Goal: Information Seeking & Learning: Learn about a topic

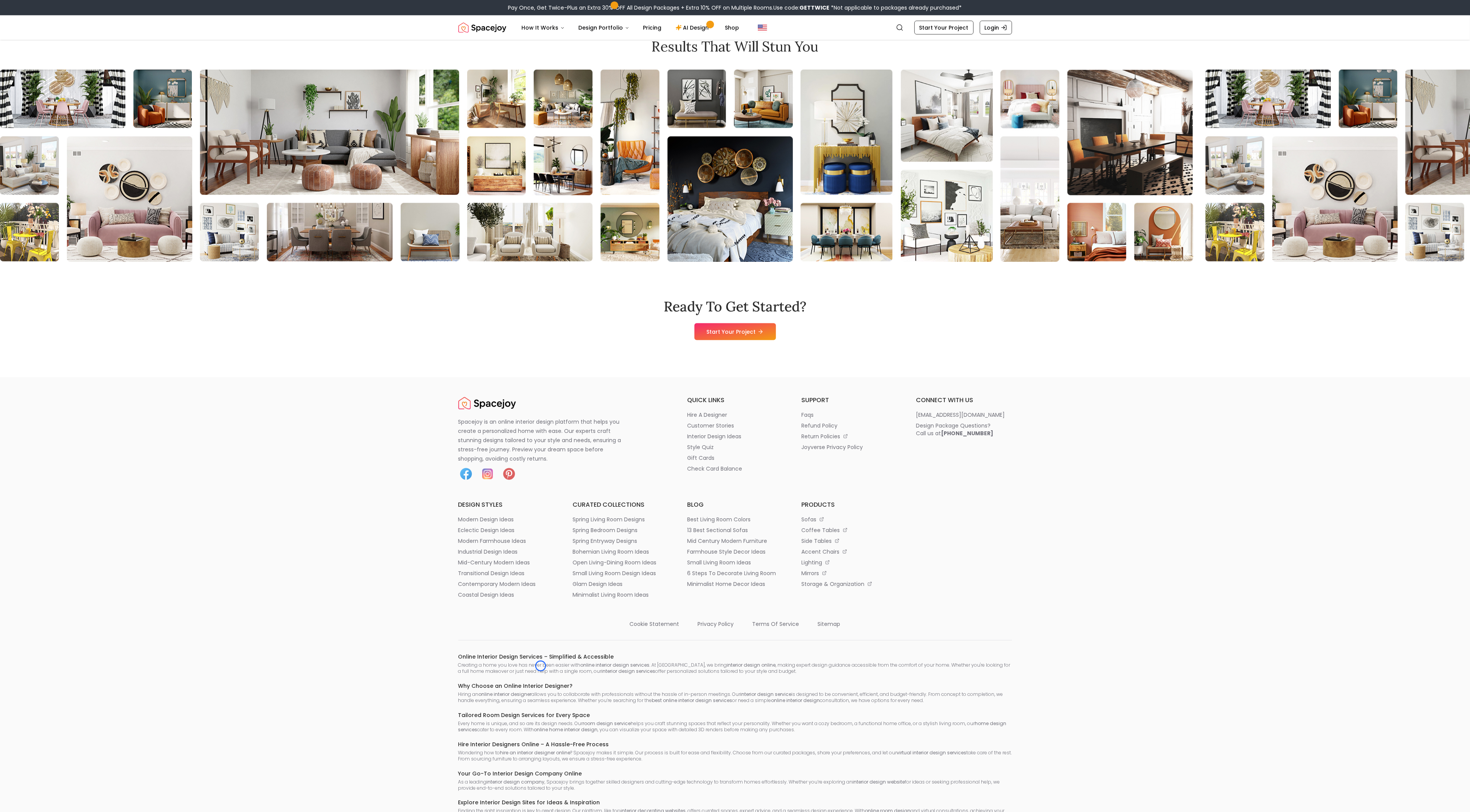
scroll to position [1421, 0]
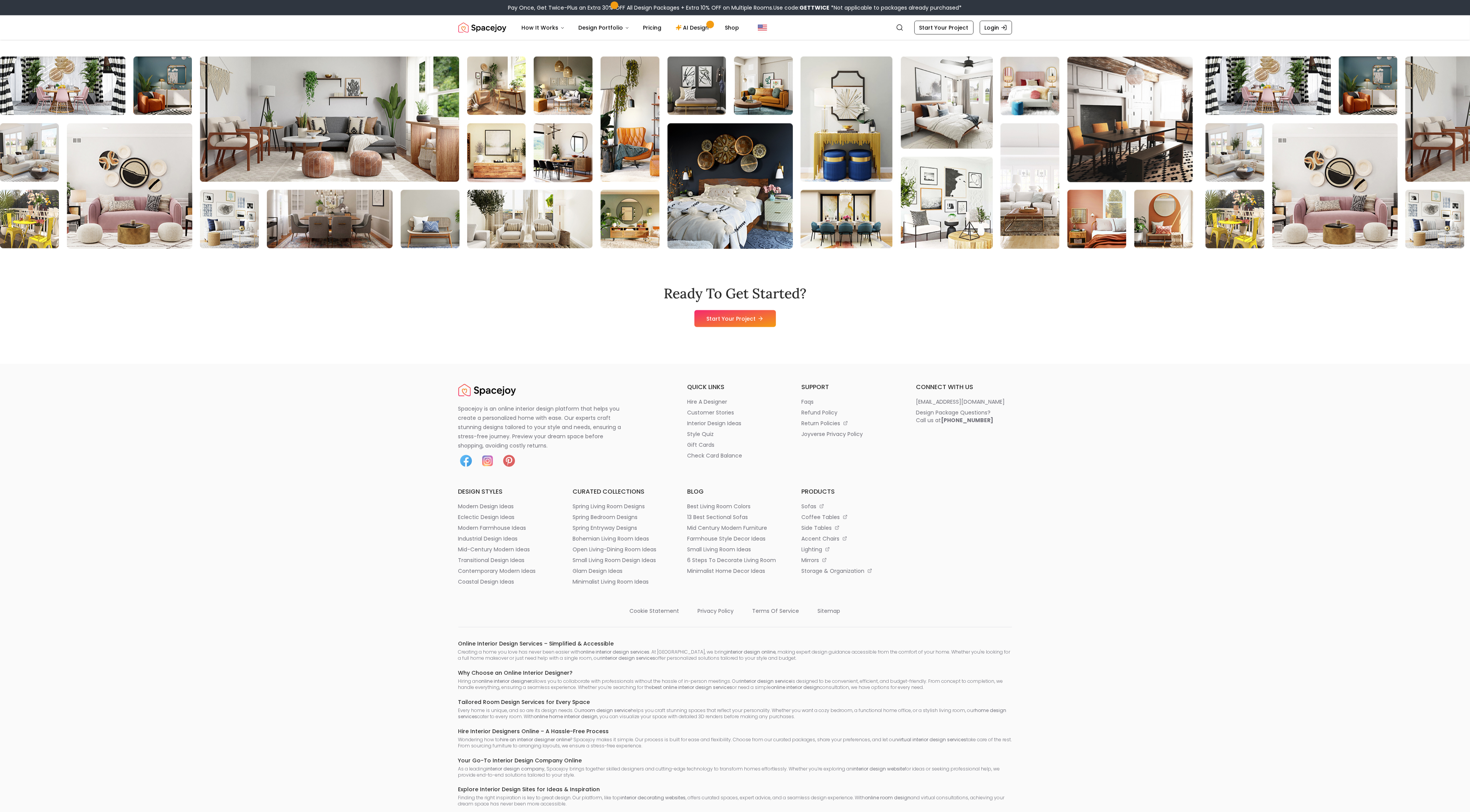
click at [46, 48] on div "Results that will stun you" at bounding box center [735, 137] width 1470 height 223
click at [48, 52] on div "Results that will stun you" at bounding box center [735, 137] width 1470 height 223
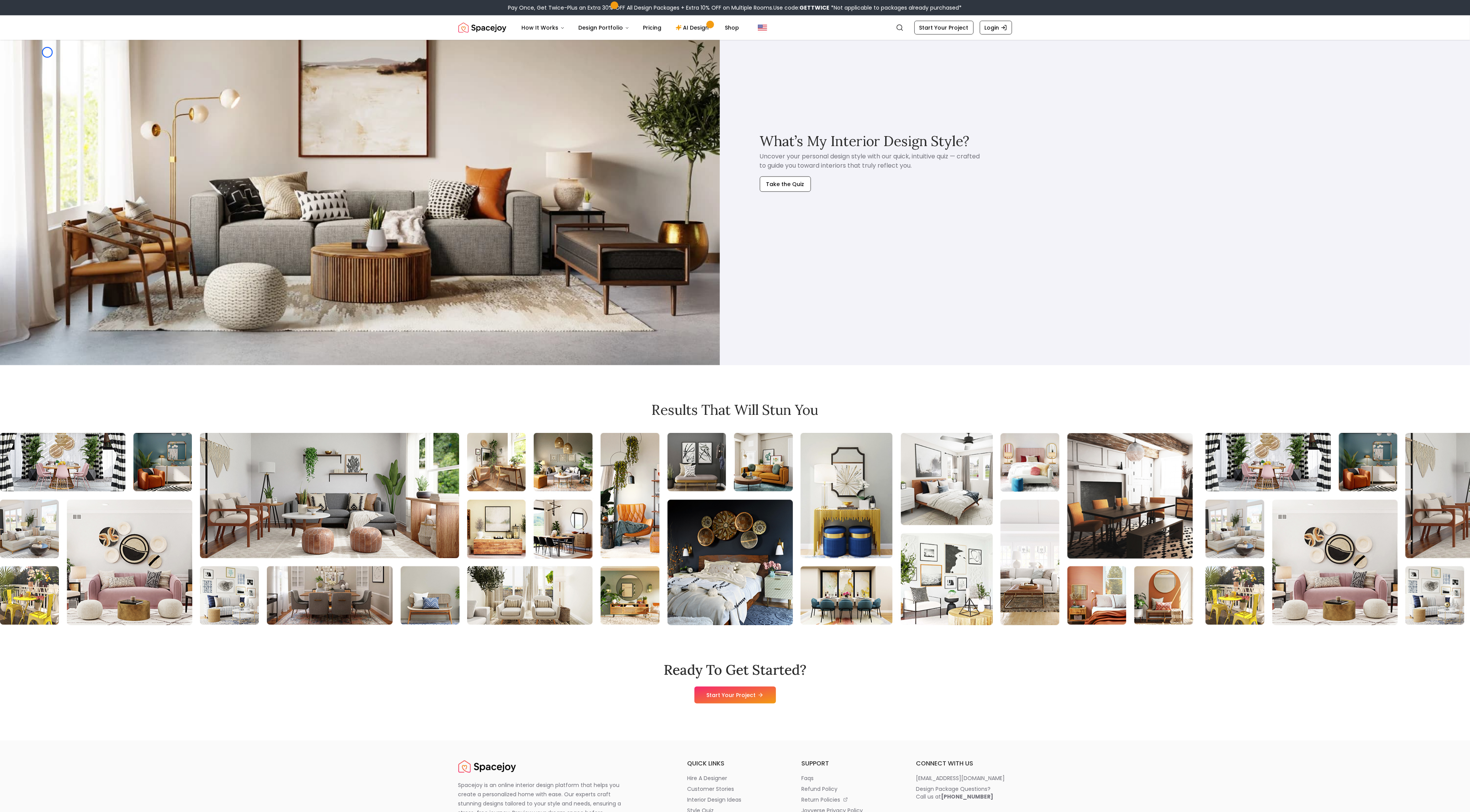
scroll to position [1042, 0]
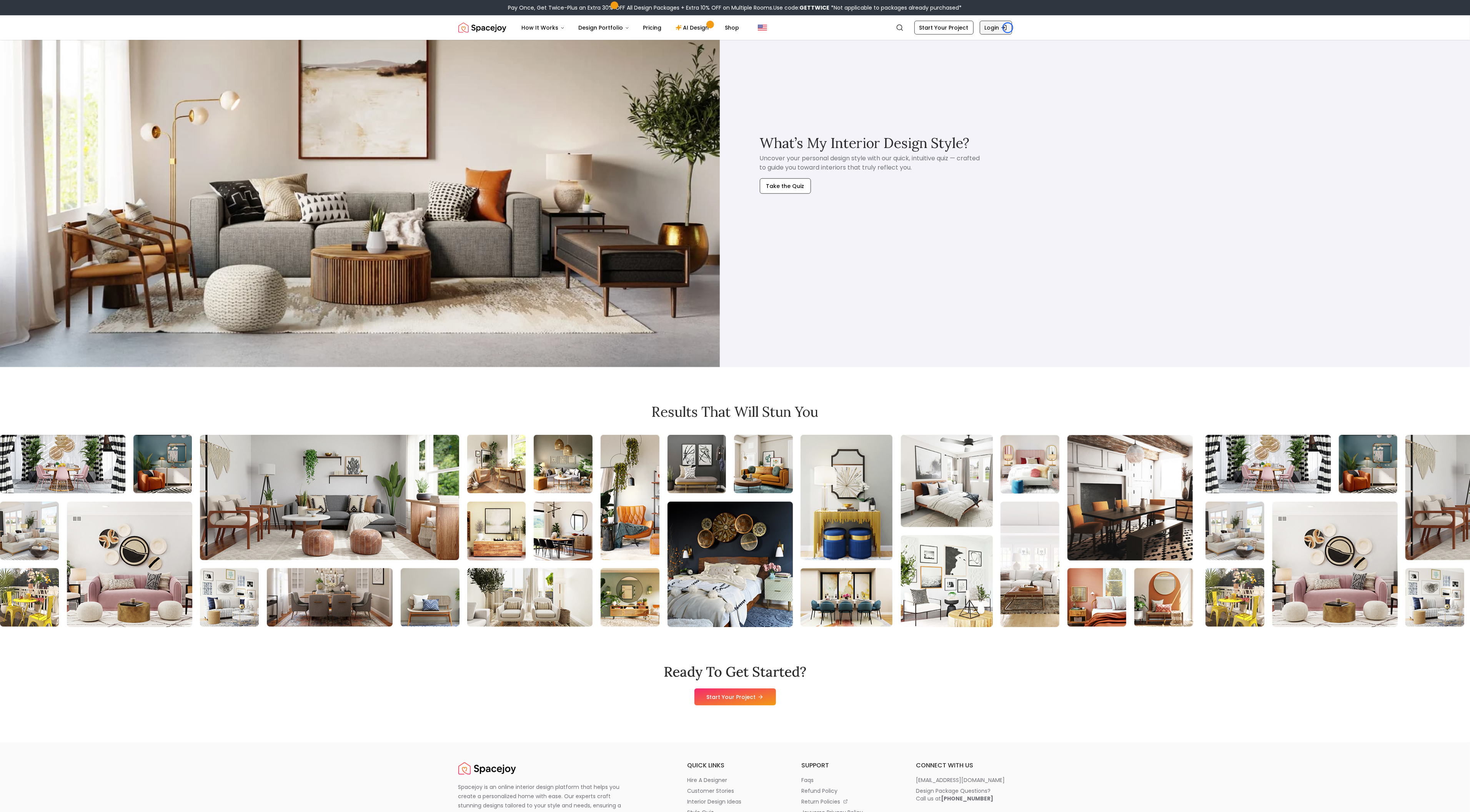
click at [1008, 28] on link "Login" at bounding box center [995, 28] width 32 height 14
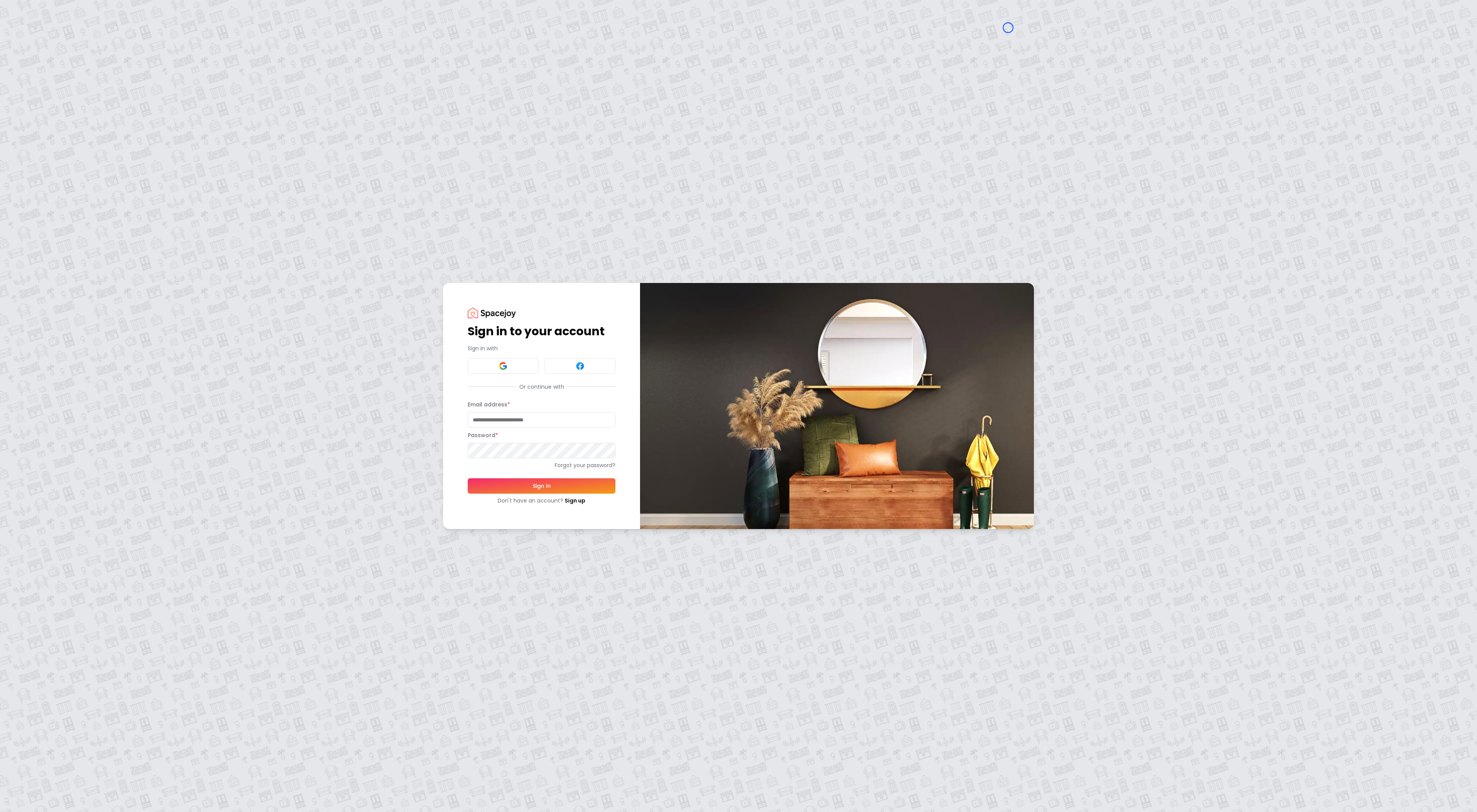
click at [71, 65] on div "Sign in to your account Sign in with Or continue with Email address * Password …" at bounding box center [739, 406] width 1477 height 812
click at [53, 53] on div "Sign in to your account Sign in with Or continue with Email address * Password …" at bounding box center [739, 406] width 1477 height 812
click at [568, 500] on link "Sign up" at bounding box center [575, 500] width 21 height 7
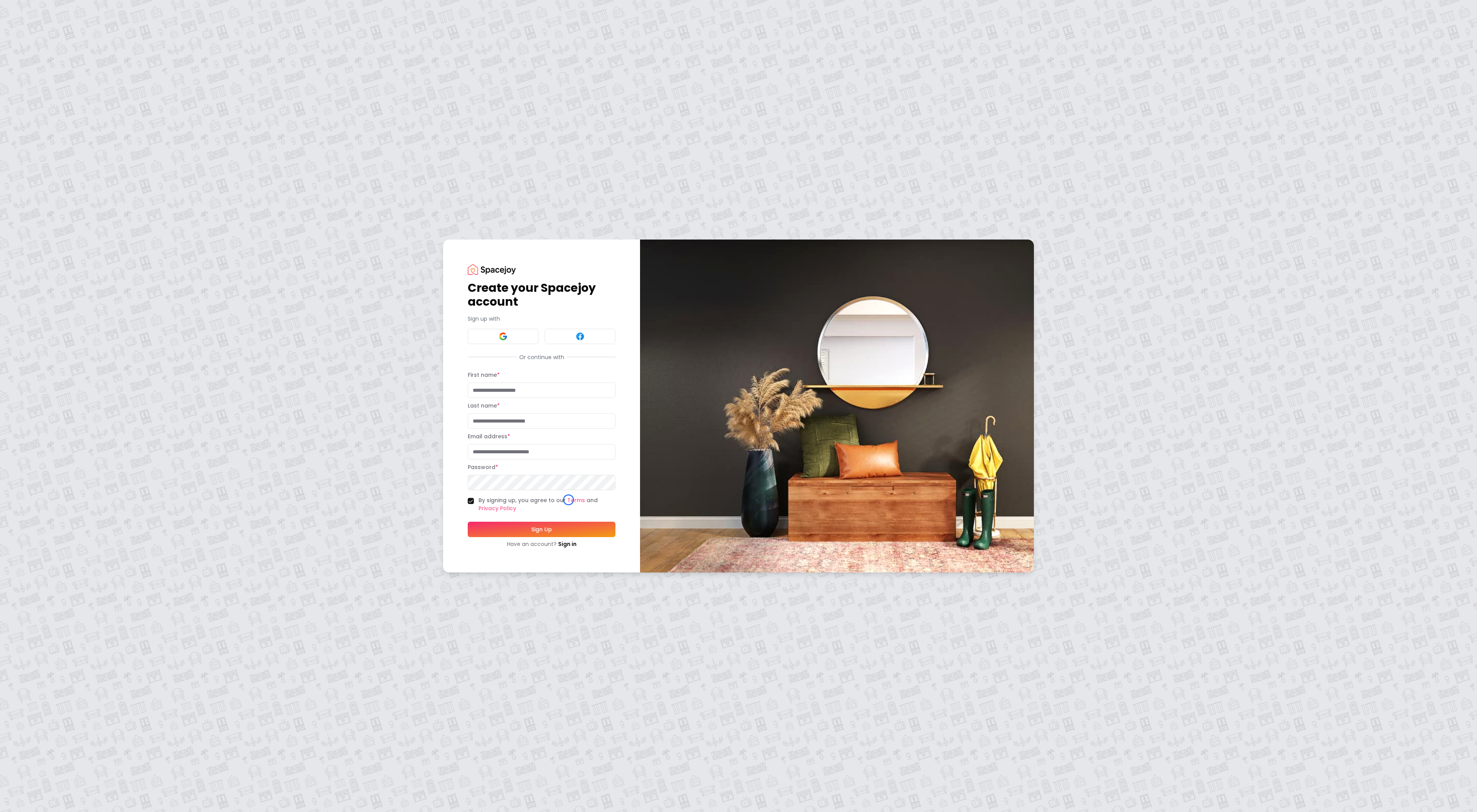
click at [49, 46] on div "Create your Spacejoy account Sign up with Or continue with First name * Last na…" at bounding box center [739, 406] width 1477 height 812
click at [65, 45] on div "Create your Spacejoy account Sign up with Or continue with First name * Last na…" at bounding box center [739, 406] width 1477 height 812
click at [571, 543] on link "Sign in" at bounding box center [567, 544] width 18 height 7
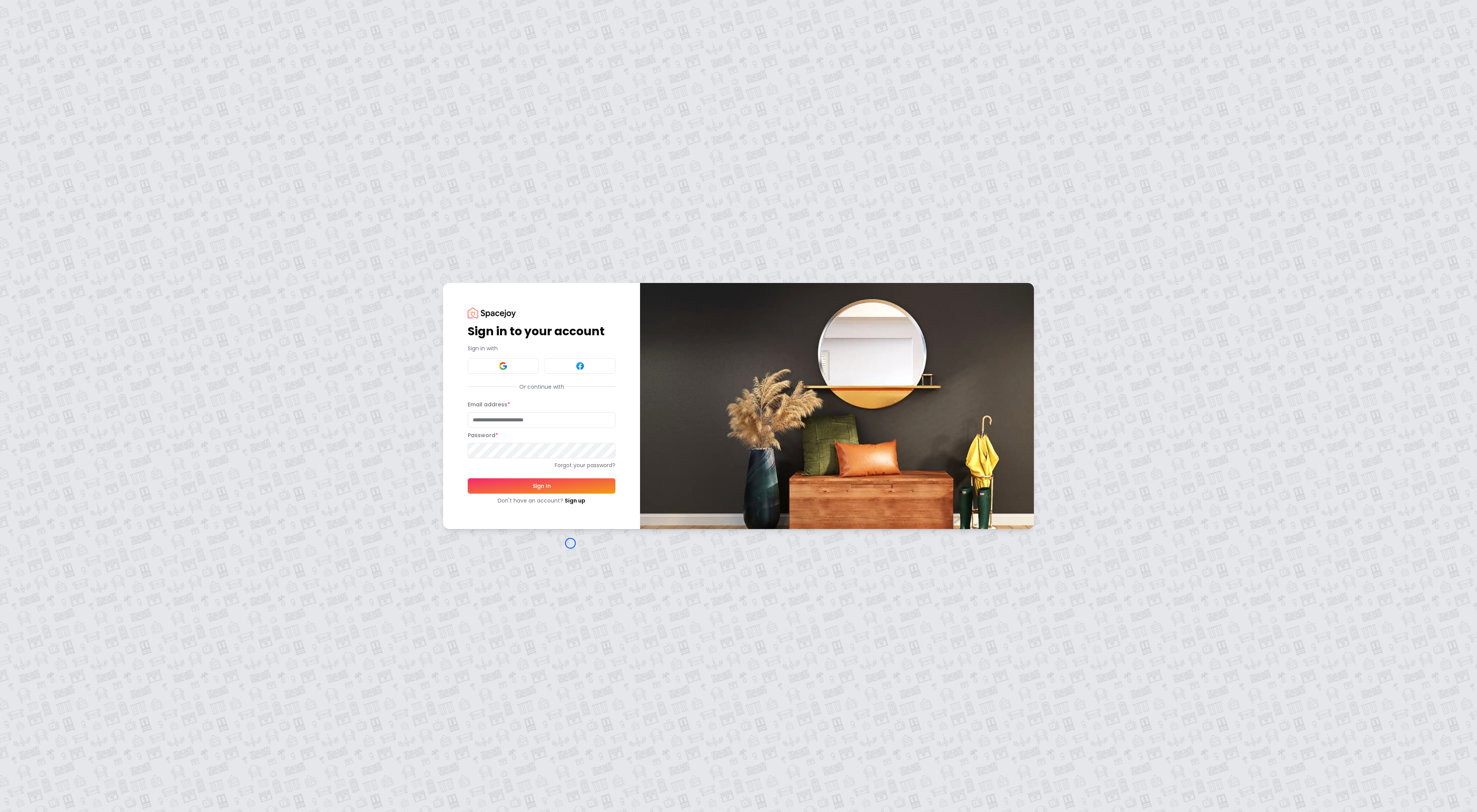
click at [75, 67] on div "Sign in to your account Sign in with Or continue with Email address * Password …" at bounding box center [739, 406] width 1477 height 812
click at [71, 44] on div "Sign in to your account Sign in with Or continue with Email address * Password …" at bounding box center [739, 406] width 1477 height 812
click at [569, 497] on link "Sign up" at bounding box center [575, 500] width 21 height 7
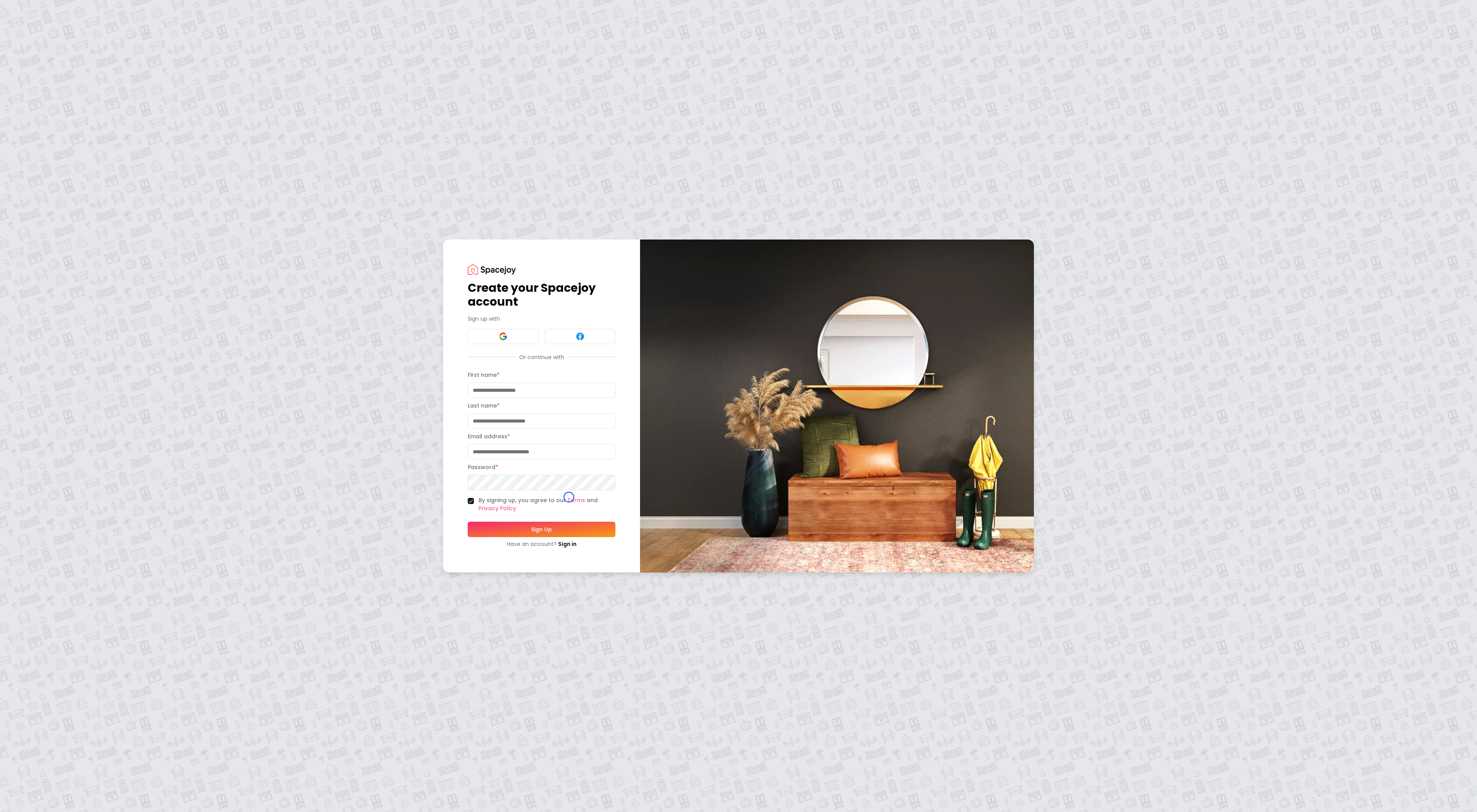
click at [46, 38] on div "Create your Spacejoy account Sign up with Or continue with First name * Last na…" at bounding box center [739, 406] width 1477 height 812
click at [71, 44] on div "Create your Spacejoy account Sign up with Or continue with First name * Last na…" at bounding box center [739, 406] width 1477 height 812
click at [485, 274] on img at bounding box center [492, 269] width 48 height 10
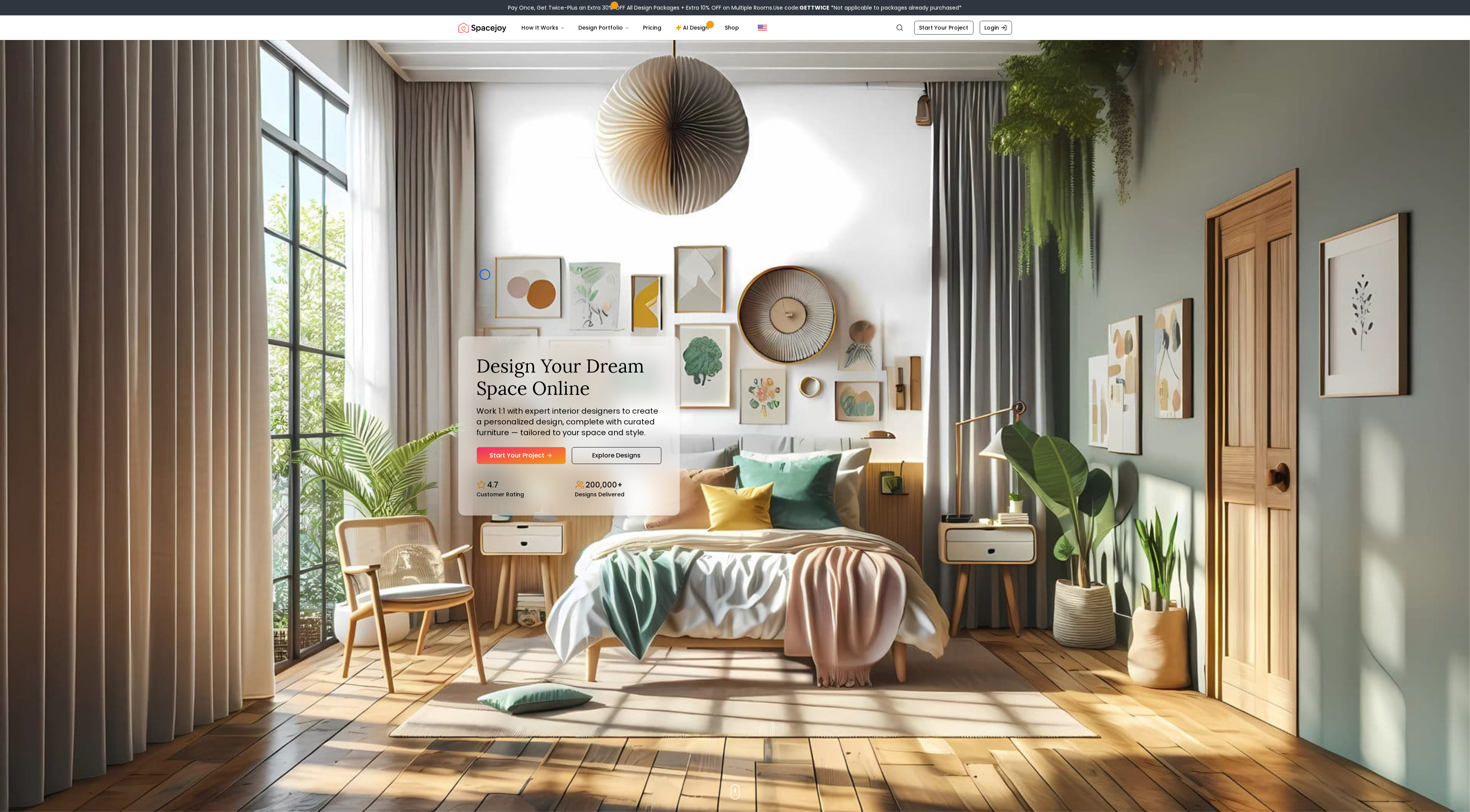
click at [485, 274] on div "Design Your Dream Space Online Work 1:1 with expert interior designers to creat…" at bounding box center [735, 426] width 590 height 772
click at [64, 64] on img "Hero section" at bounding box center [735, 426] width 1470 height 772
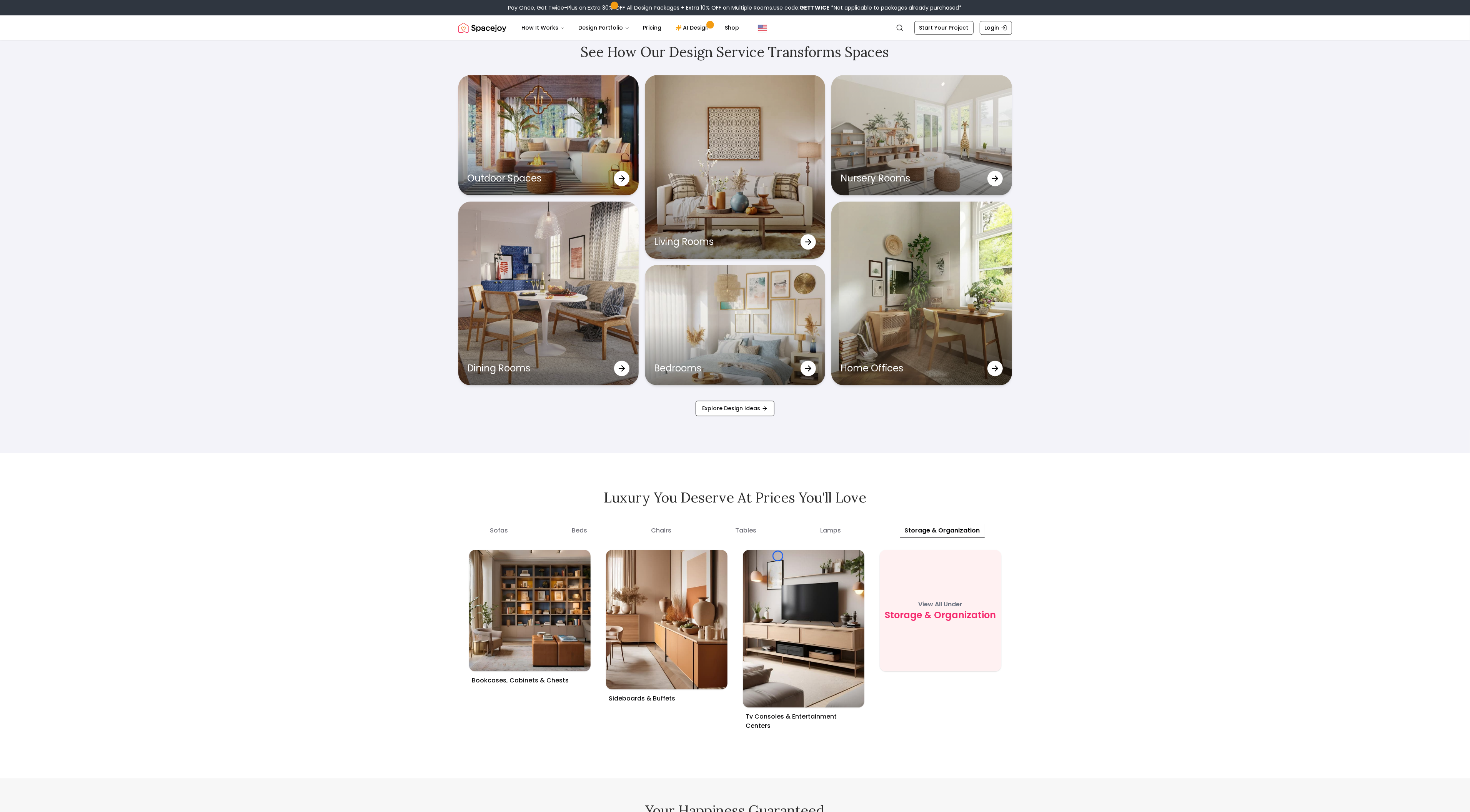
scroll to position [2918, 0]
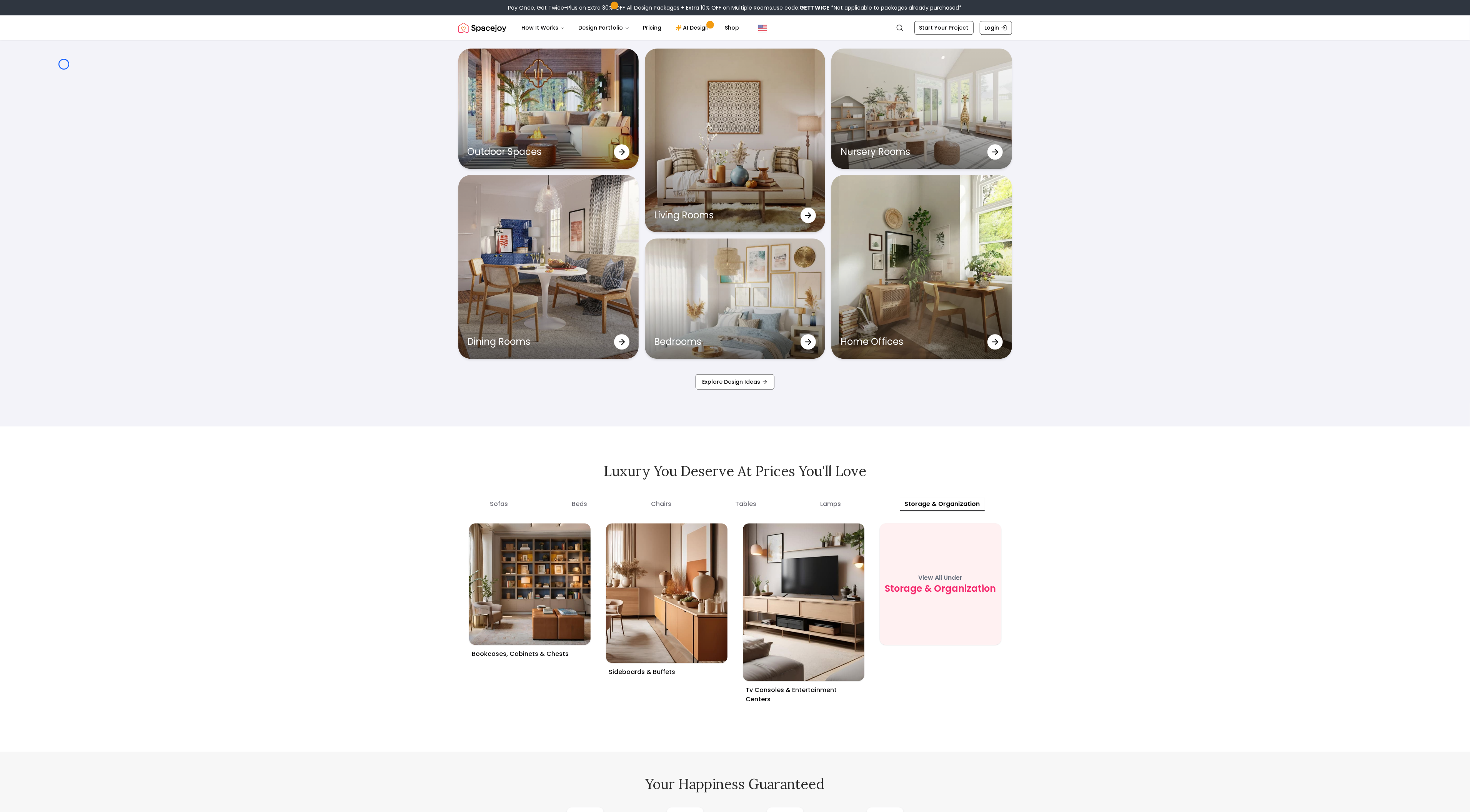
click at [64, 64] on div "See How Our Design Service Transforms Spaces Outdoor Spaces Living Rooms Nurser…" at bounding box center [735, 203] width 1470 height 445
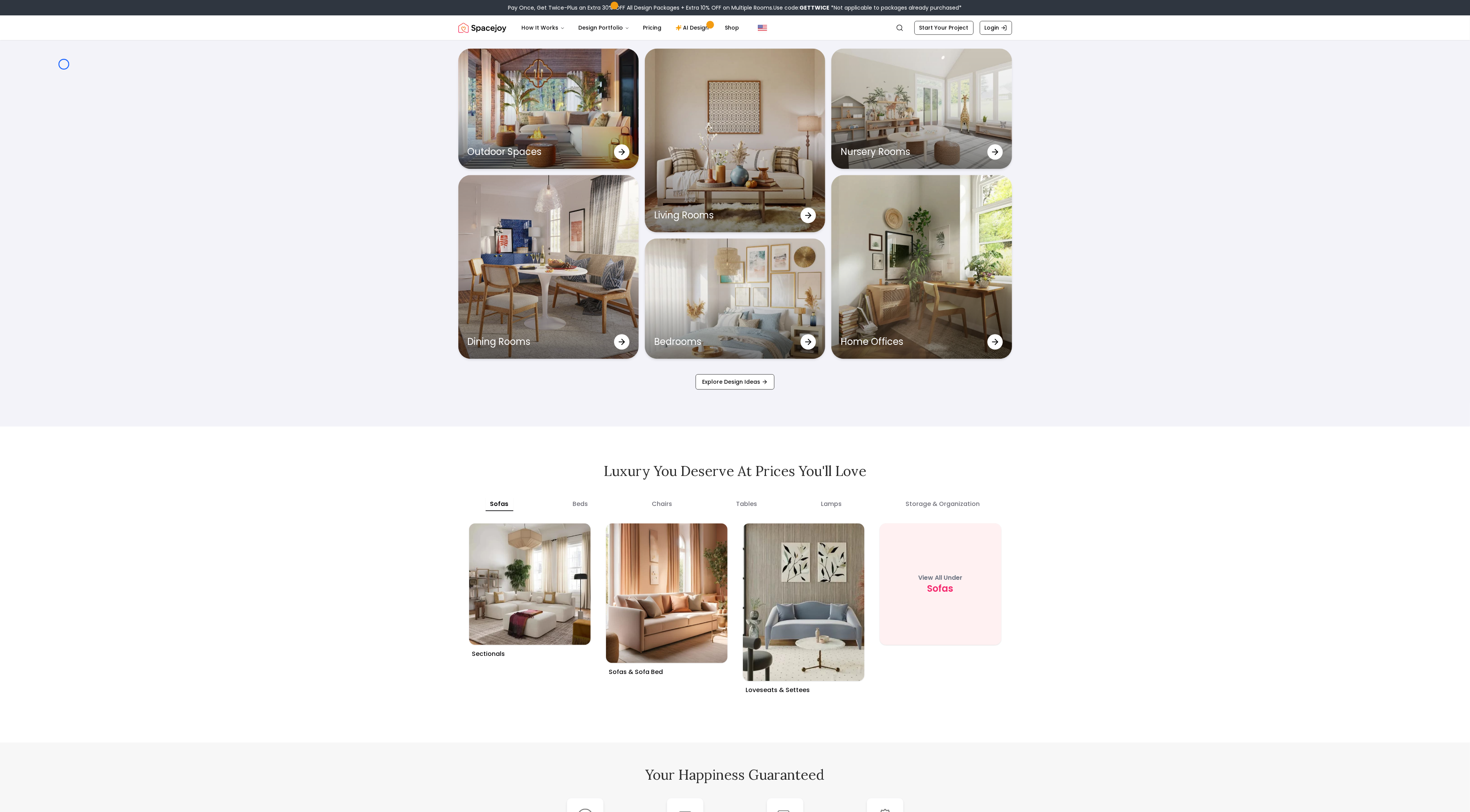
scroll to position [4455, 0]
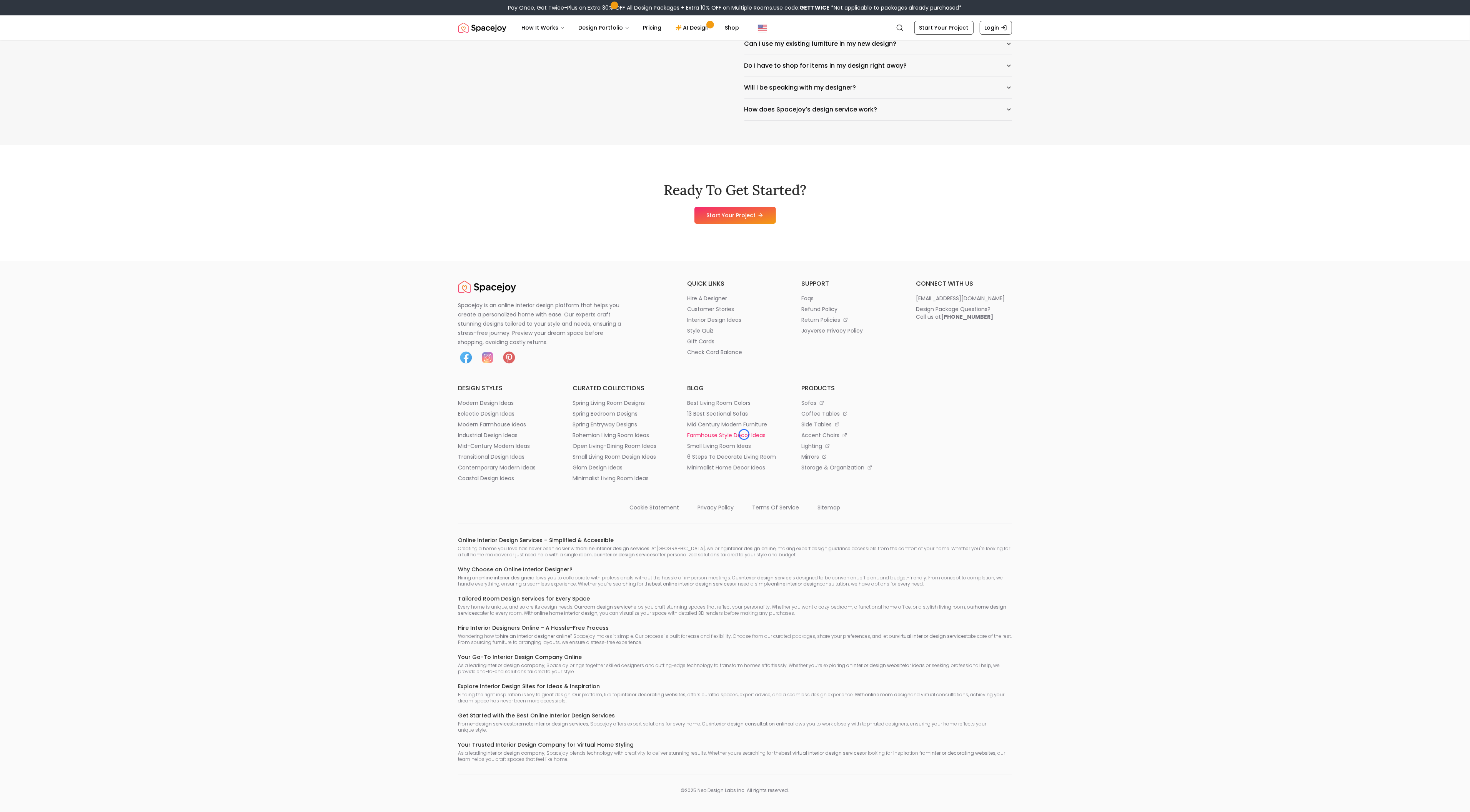
click at [744, 434] on p "farmhouse style decor ideas" at bounding box center [726, 435] width 79 height 7
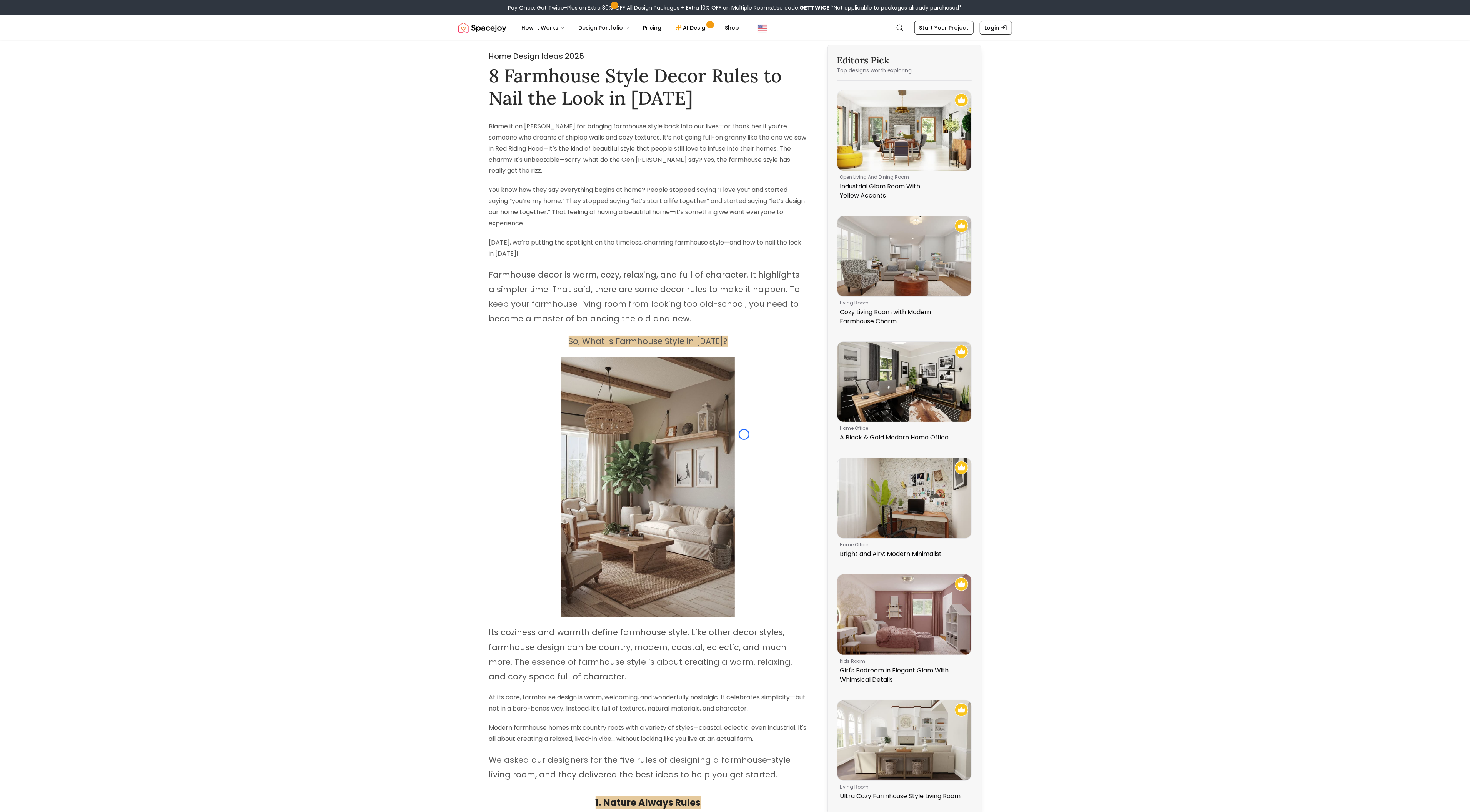
click at [744, 434] on p at bounding box center [648, 487] width 318 height 260
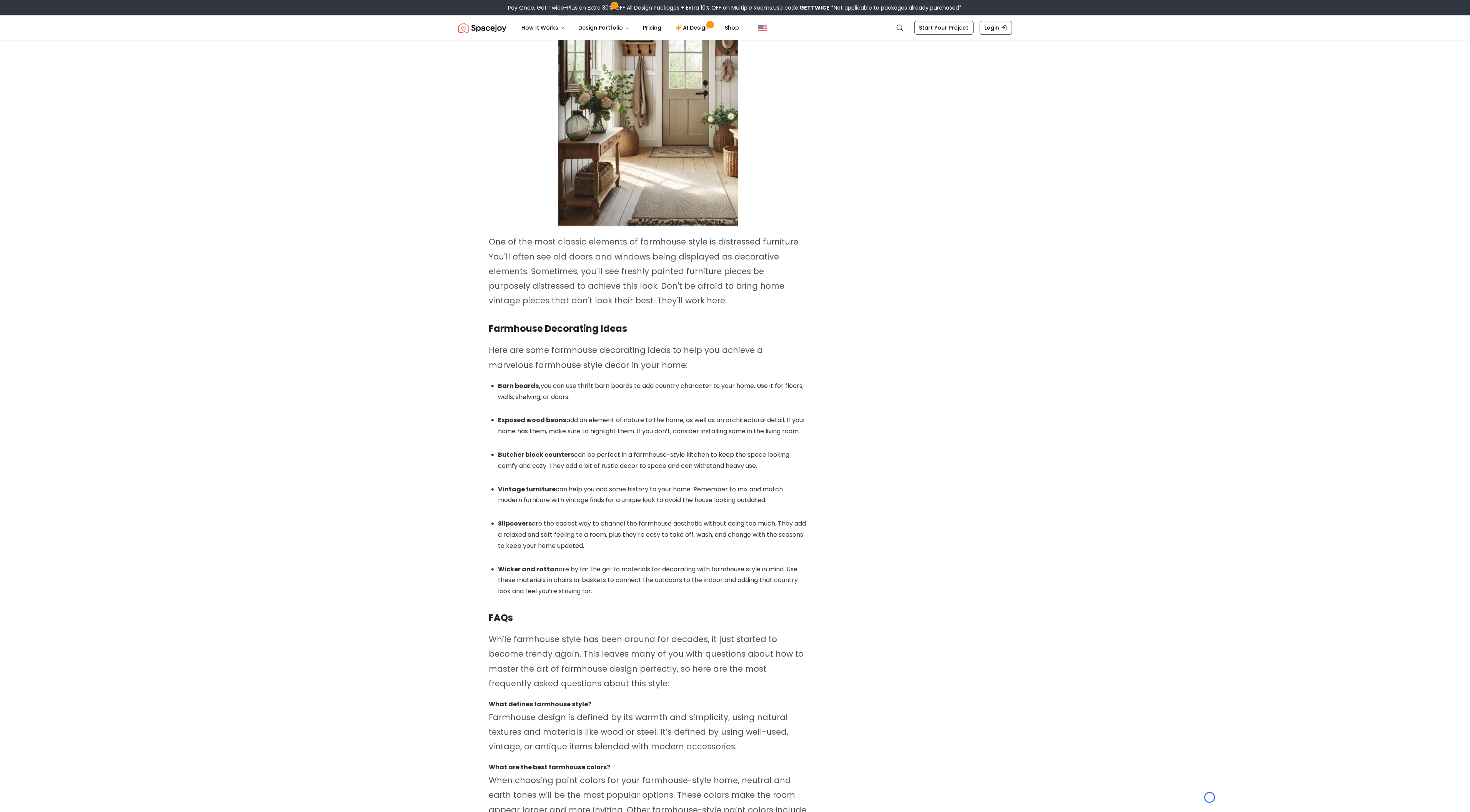
scroll to position [3662, 0]
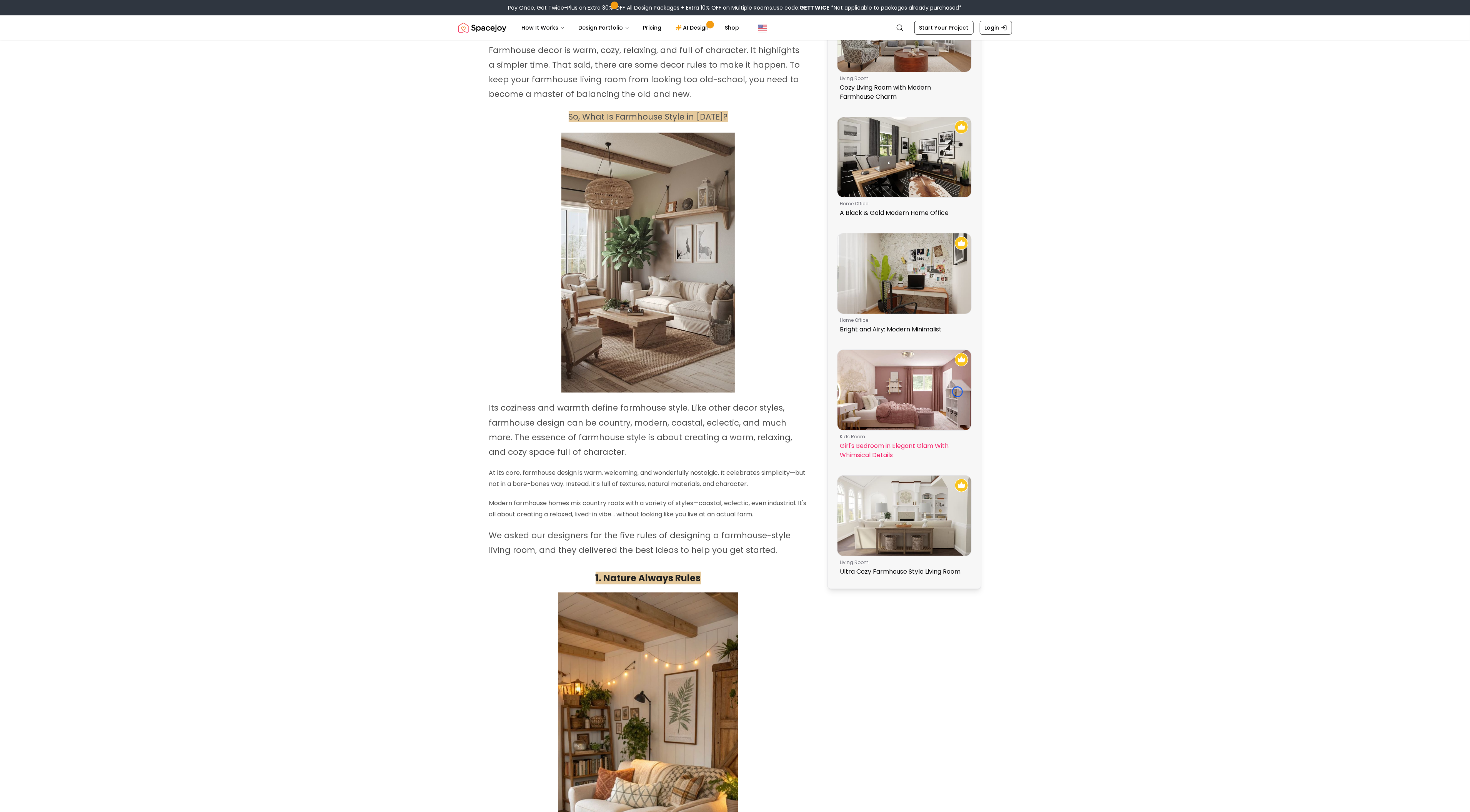
click at [957, 392] on img at bounding box center [904, 390] width 134 height 80
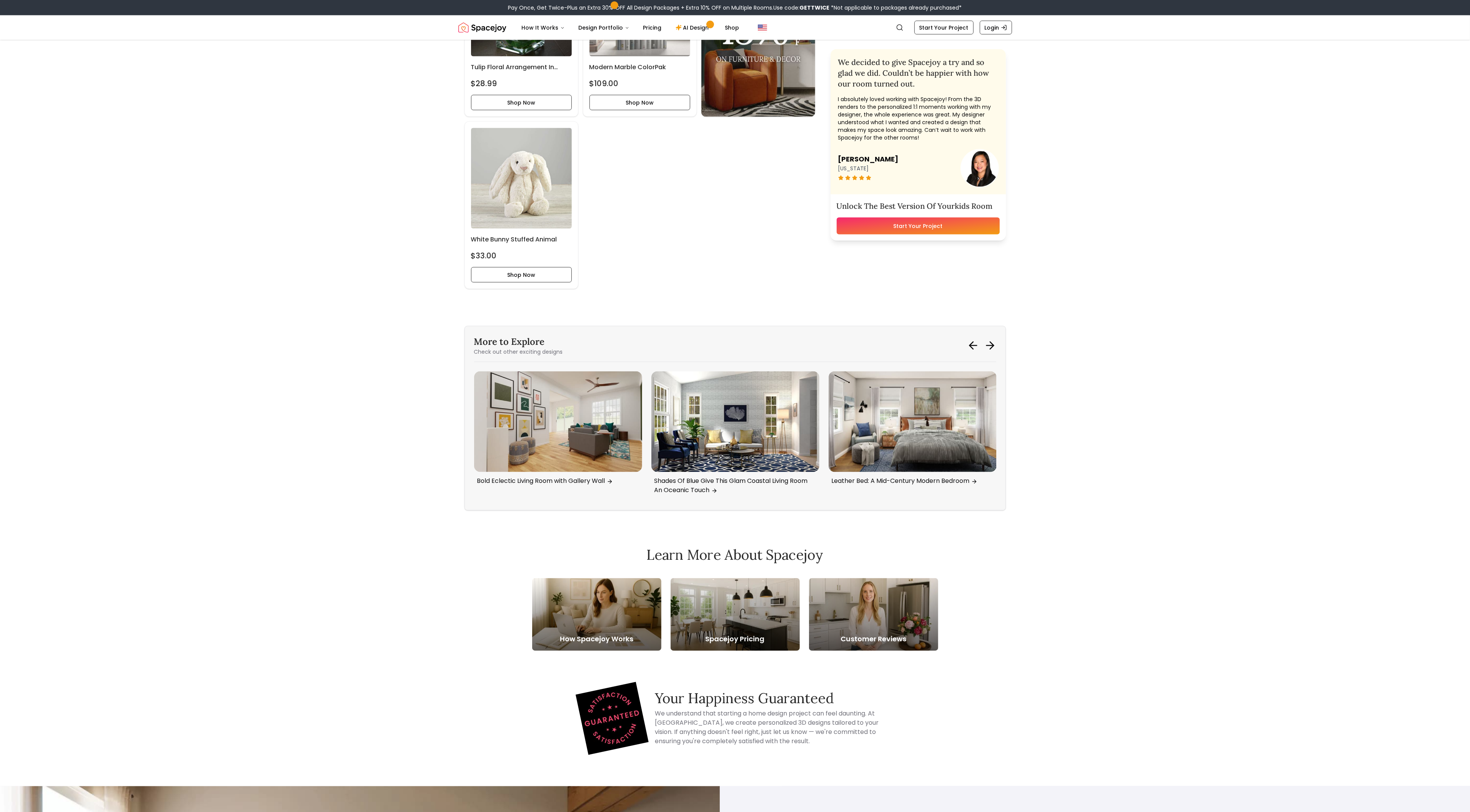
scroll to position [1857, 0]
